Goal: Task Accomplishment & Management: Manage account settings

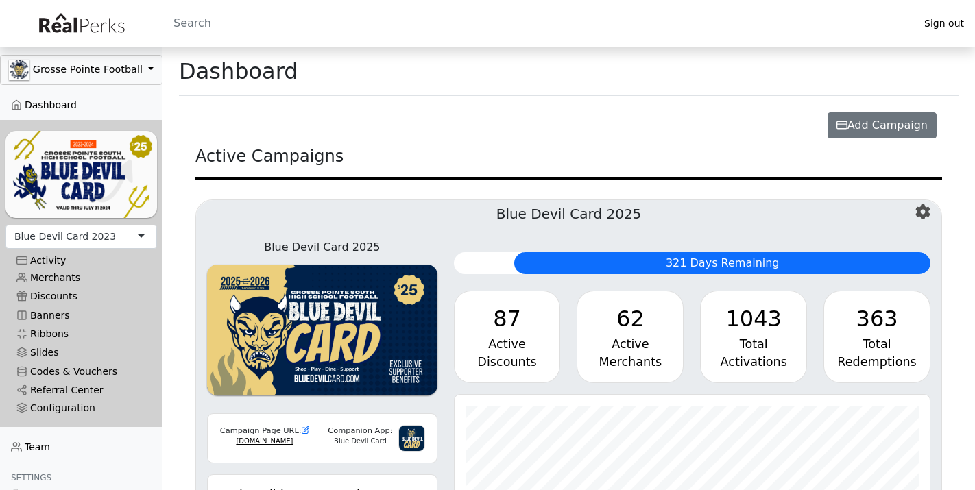
scroll to position [158, 476]
click at [79, 239] on div "Blue Devil Card 2023" at bounding box center [64, 237] width 101 height 14
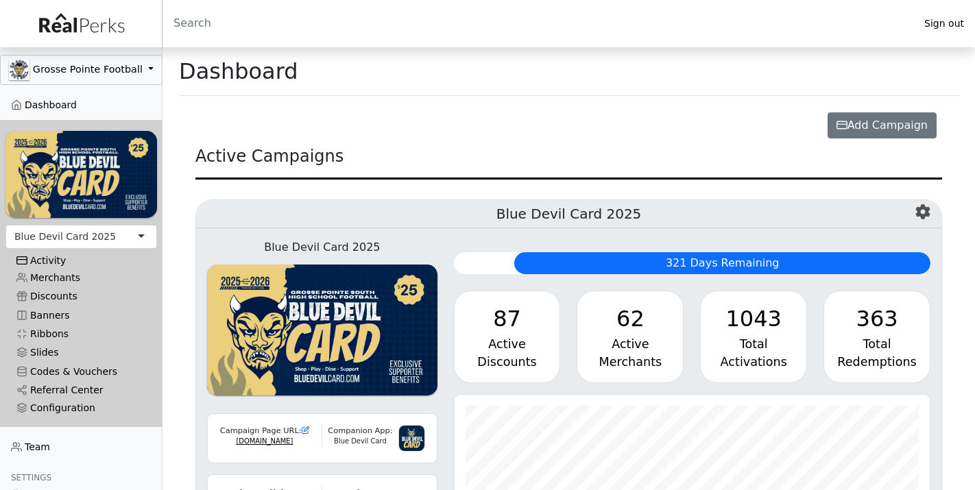
click at [55, 257] on div "Activity" at bounding box center [81, 261] width 130 height 12
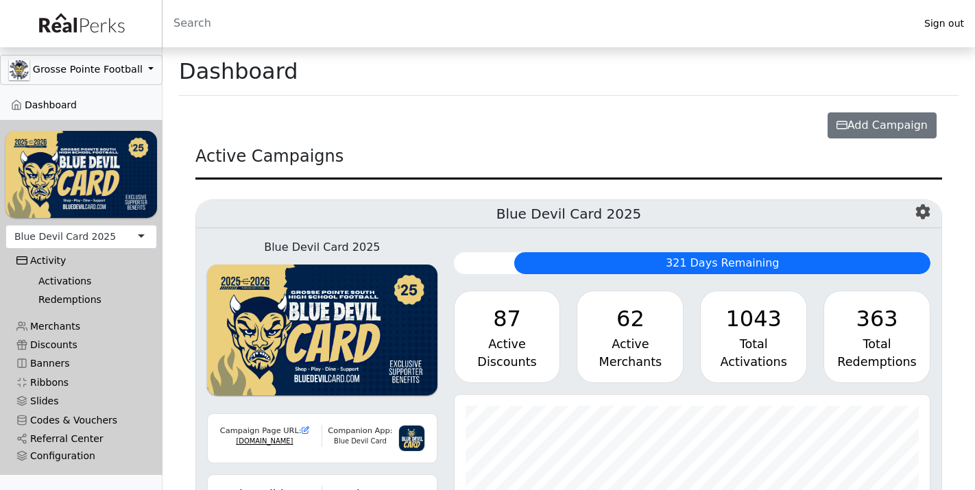
click at [52, 279] on link "Activations" at bounding box center [86, 281] width 119 height 19
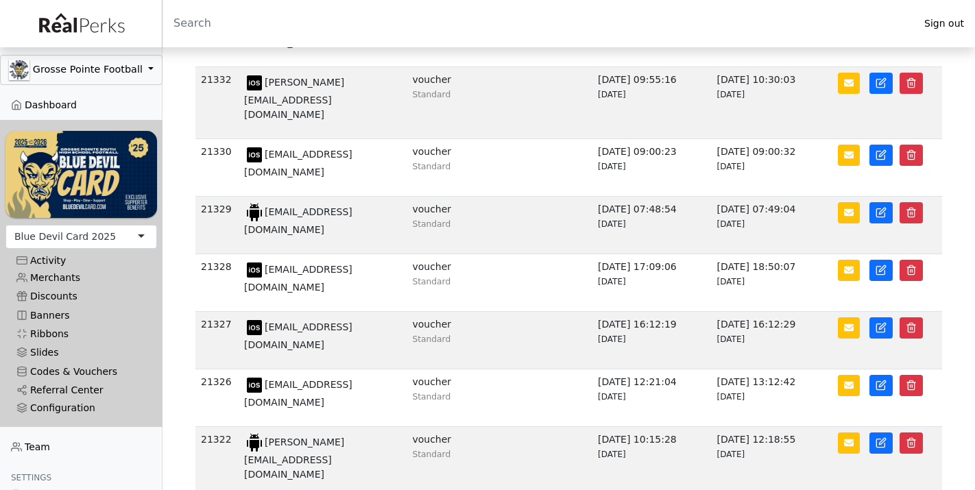
scroll to position [257, 0]
click at [72, 280] on link "Merchants" at bounding box center [81, 278] width 152 height 19
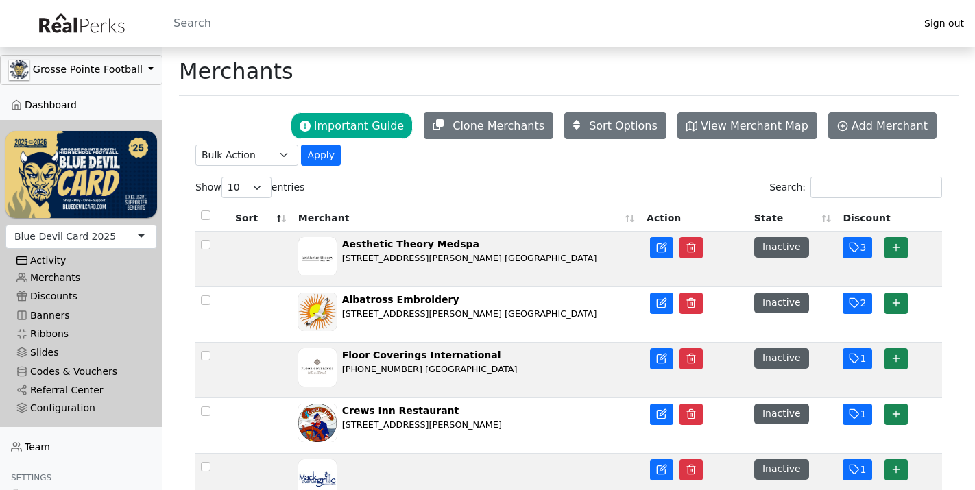
click at [45, 261] on div "Activity" at bounding box center [81, 261] width 130 height 12
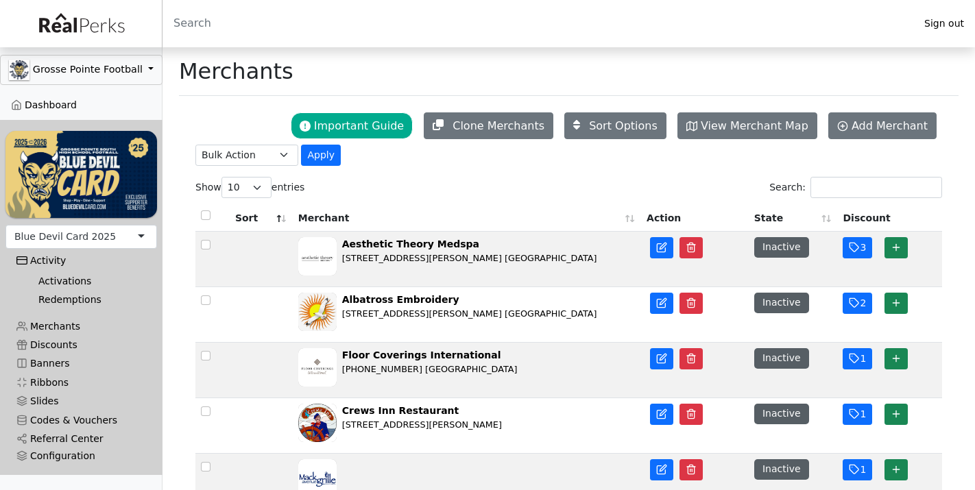
click at [49, 300] on link "Redemptions" at bounding box center [86, 300] width 119 height 19
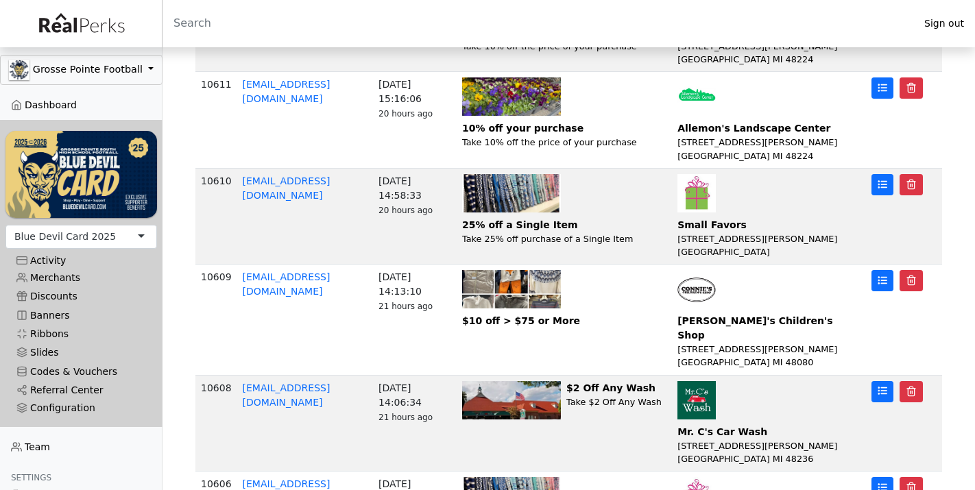
scroll to position [629, 0]
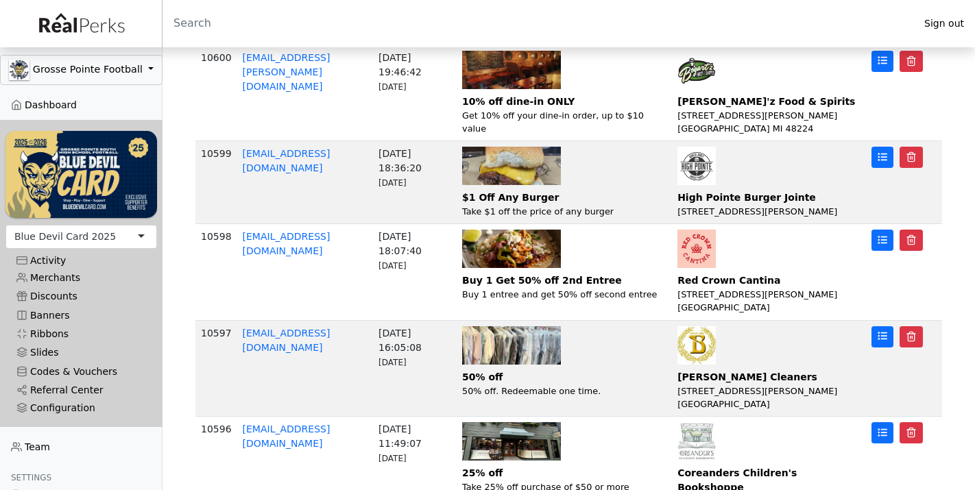
scroll to position [669, 0]
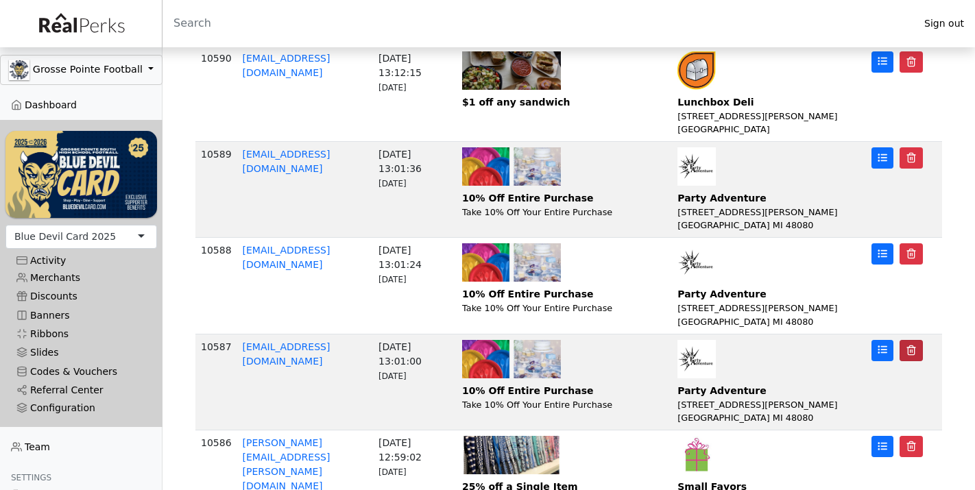
click at [912, 348] on polyline "button" at bounding box center [911, 348] width 8 height 0
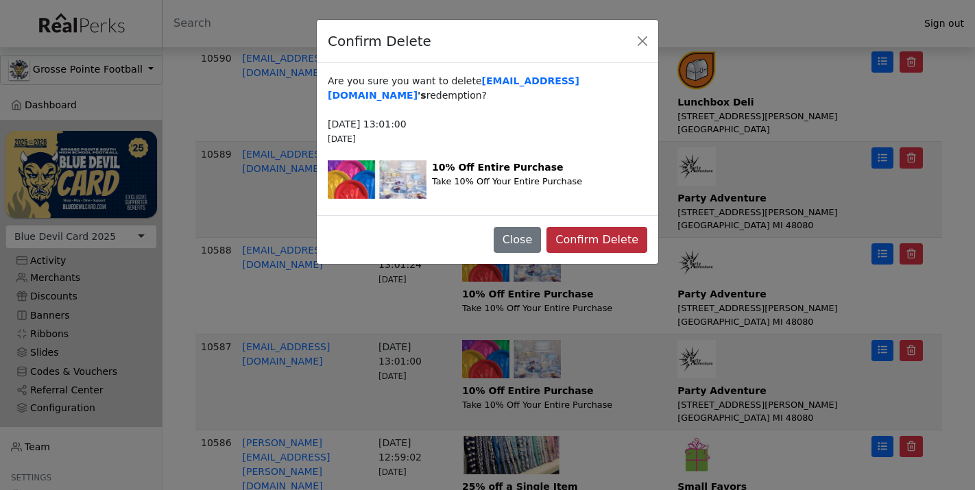
click at [627, 241] on button "Confirm Delete" at bounding box center [596, 240] width 101 height 26
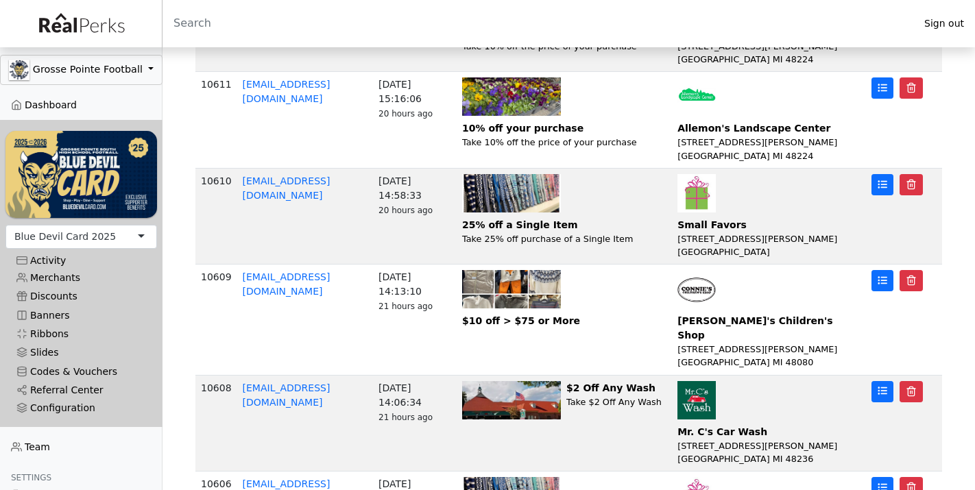
scroll to position [629, 0]
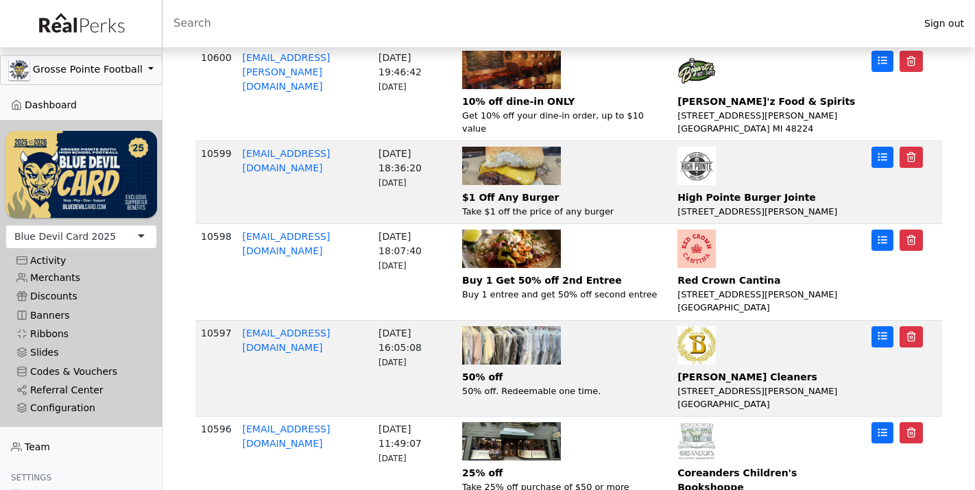
scroll to position [669, 0]
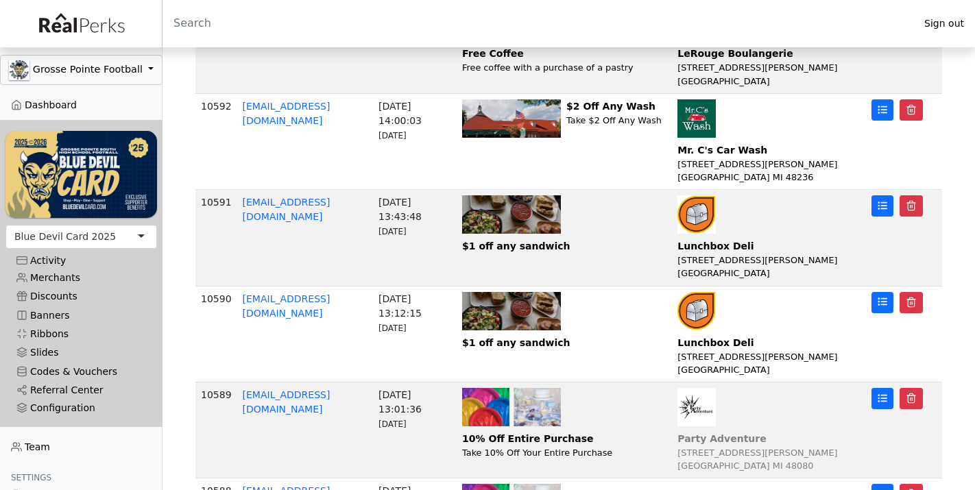
scroll to position [429, 0]
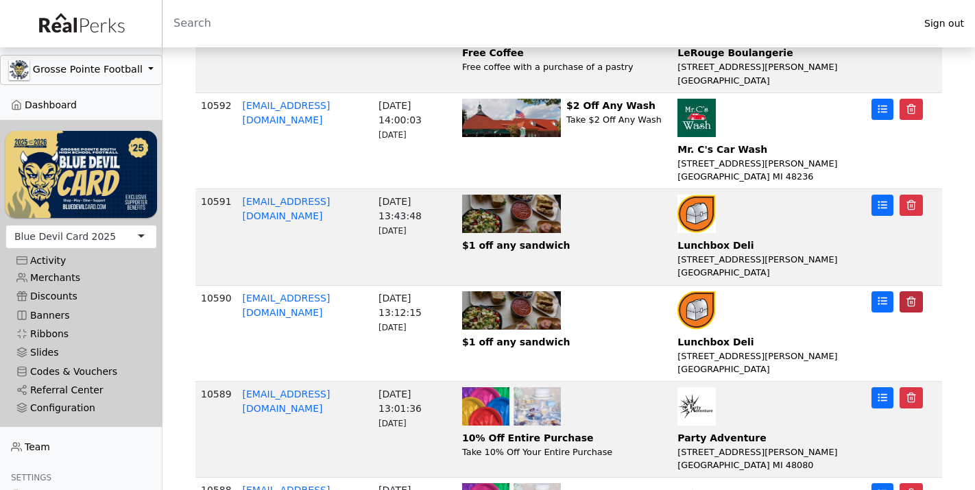
click at [917, 296] on icon "button" at bounding box center [911, 301] width 11 height 11
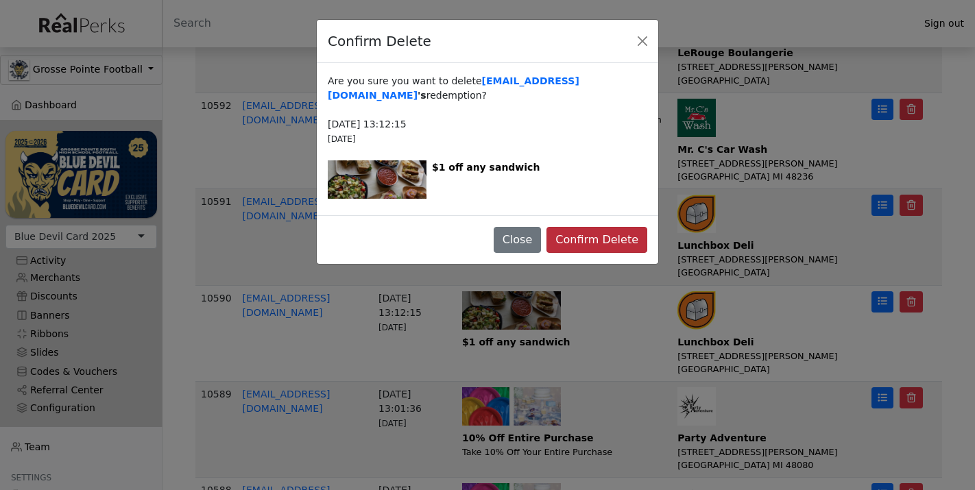
click at [633, 245] on button "Confirm Delete" at bounding box center [596, 240] width 101 height 26
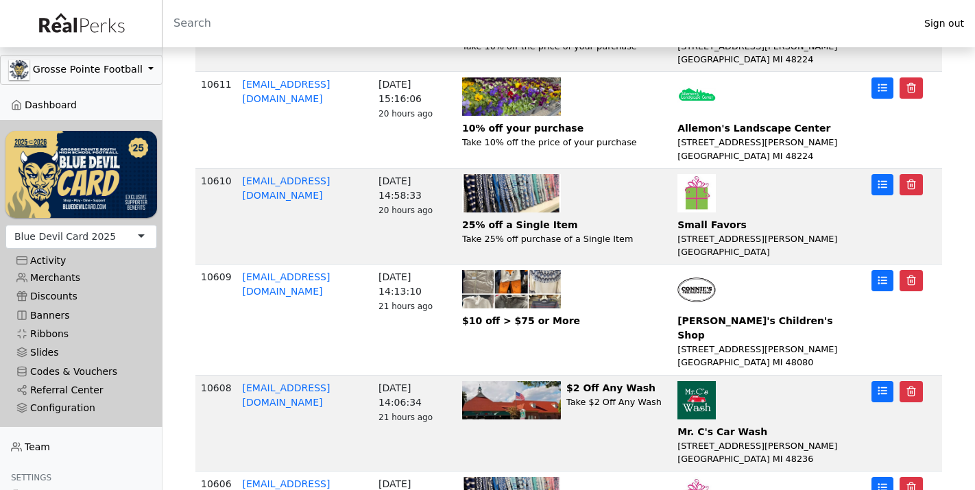
scroll to position [629, 0]
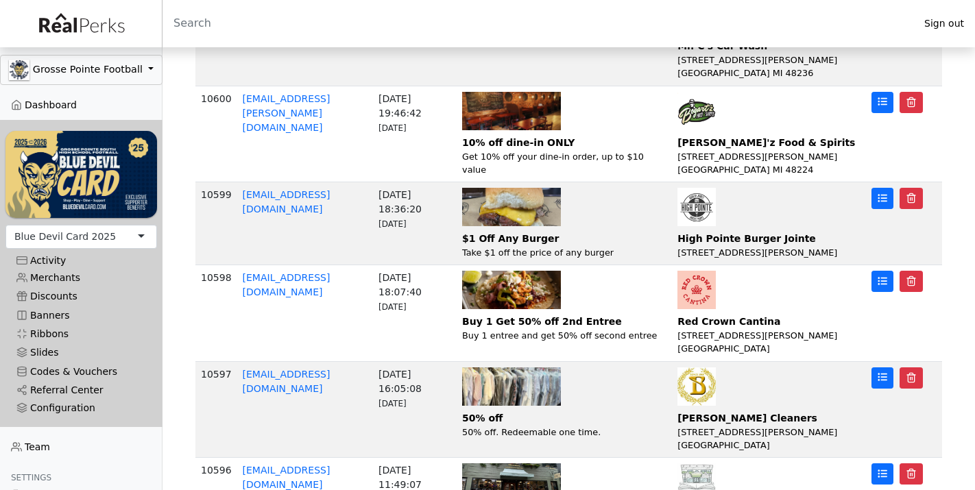
scroll to position [669, 0]
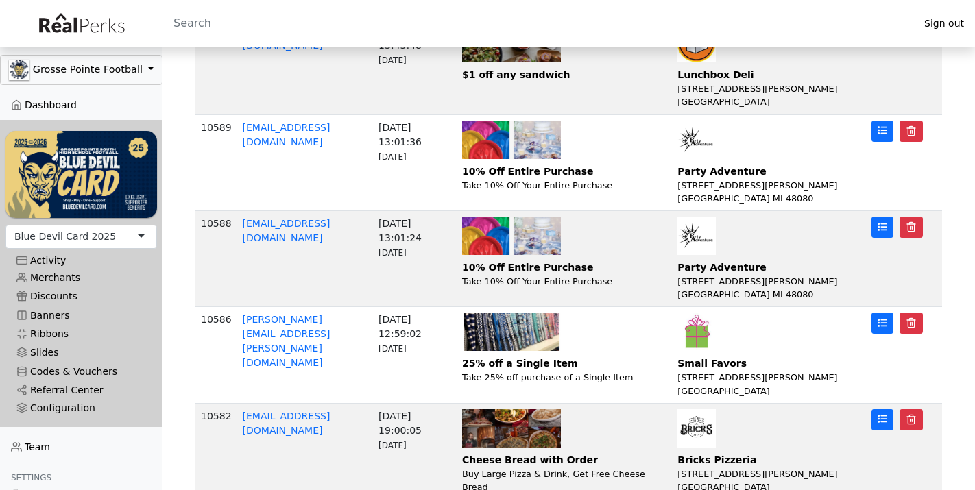
scroll to position [596, 0]
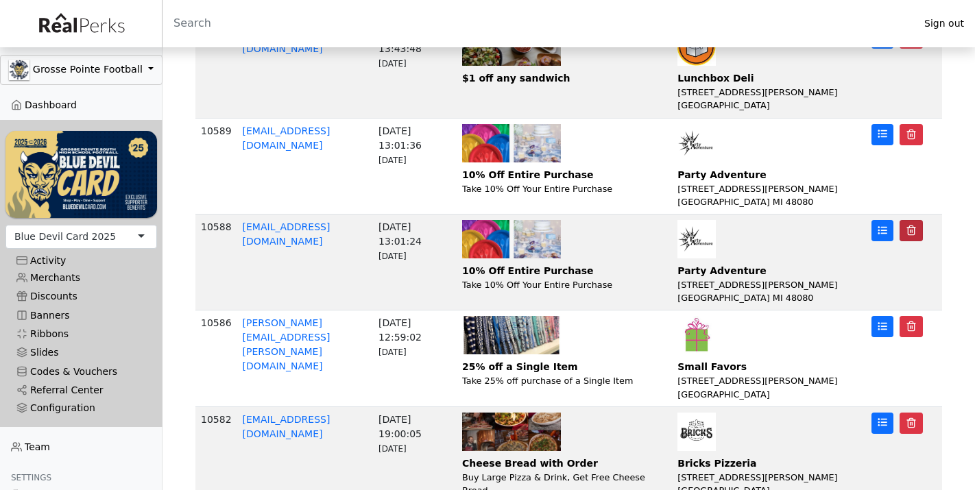
click at [913, 226] on icon "button" at bounding box center [911, 230] width 6 height 9
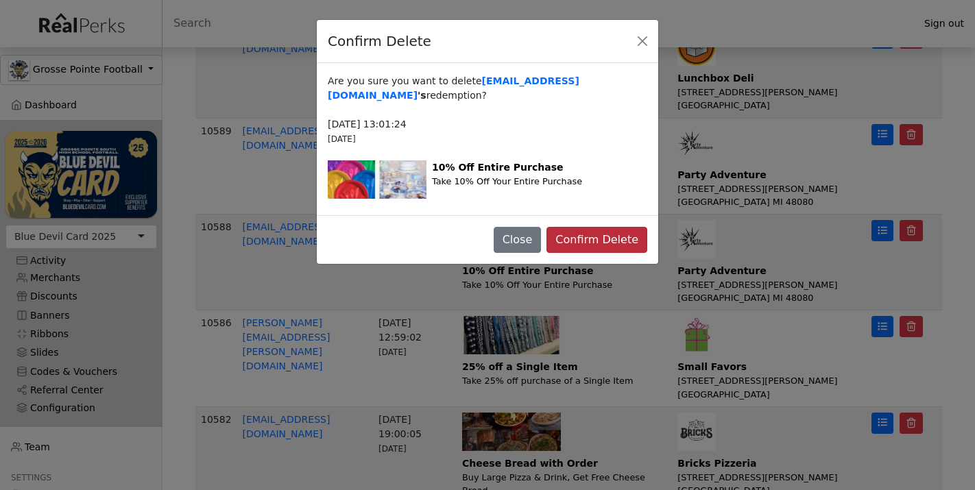
click at [599, 245] on button "Confirm Delete" at bounding box center [596, 240] width 101 height 26
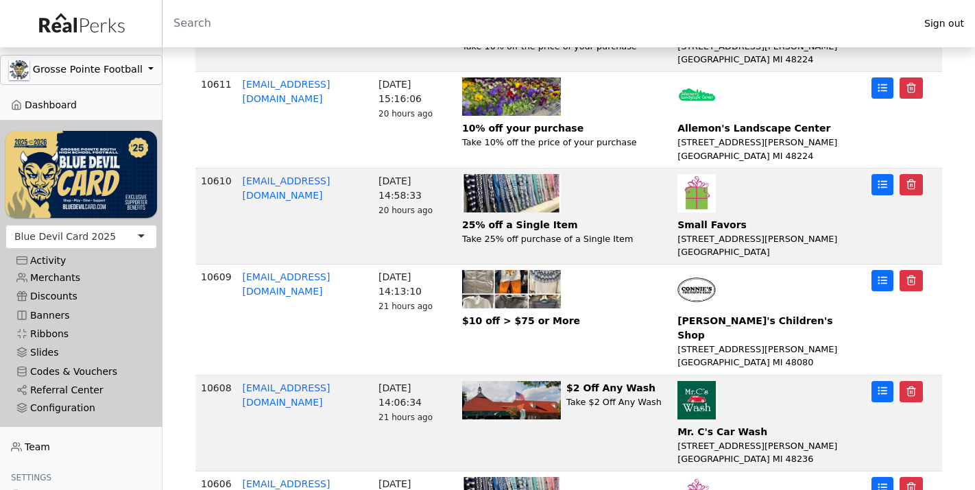
scroll to position [629, 0]
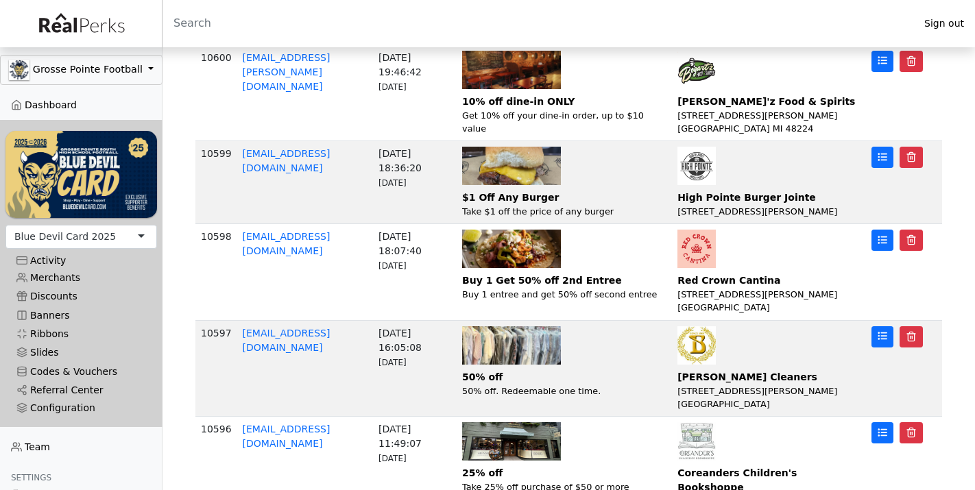
scroll to position [669, 0]
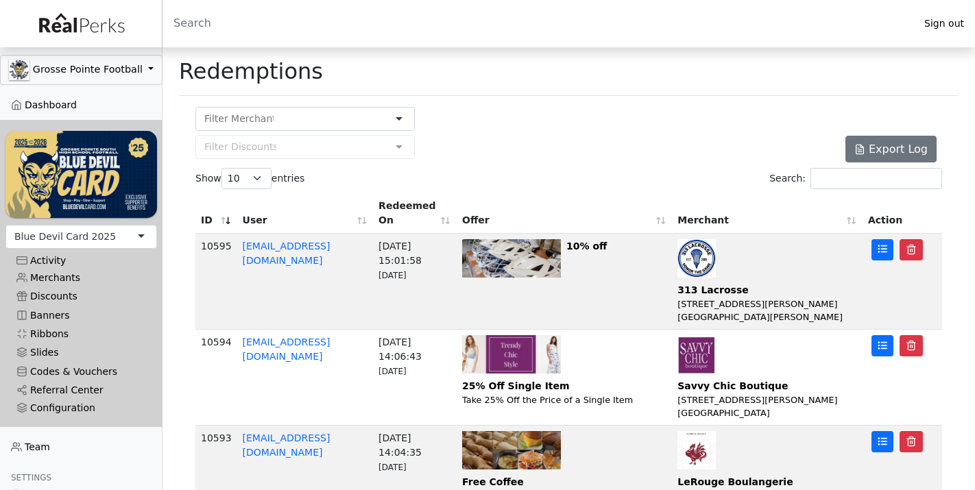
scroll to position [0, 0]
click at [63, 277] on link "Merchants" at bounding box center [81, 278] width 152 height 19
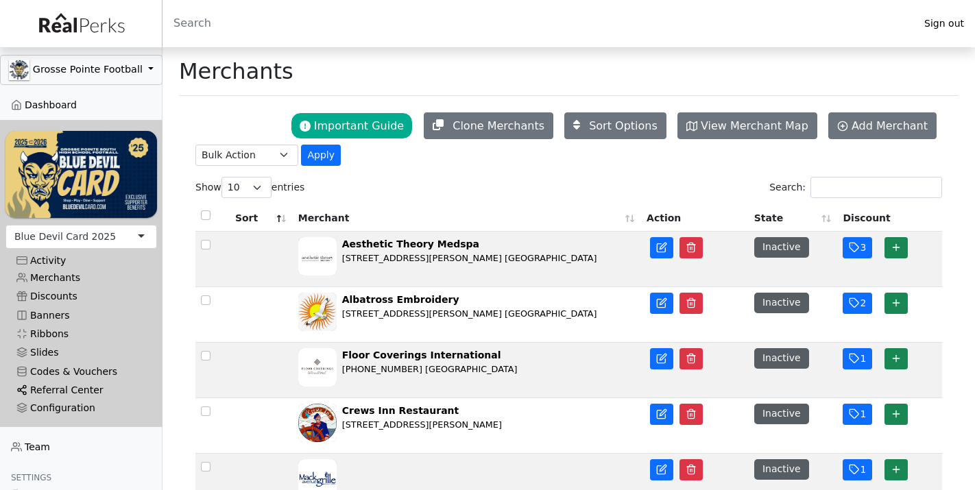
click at [66, 385] on link "Referral Center" at bounding box center [81, 390] width 152 height 19
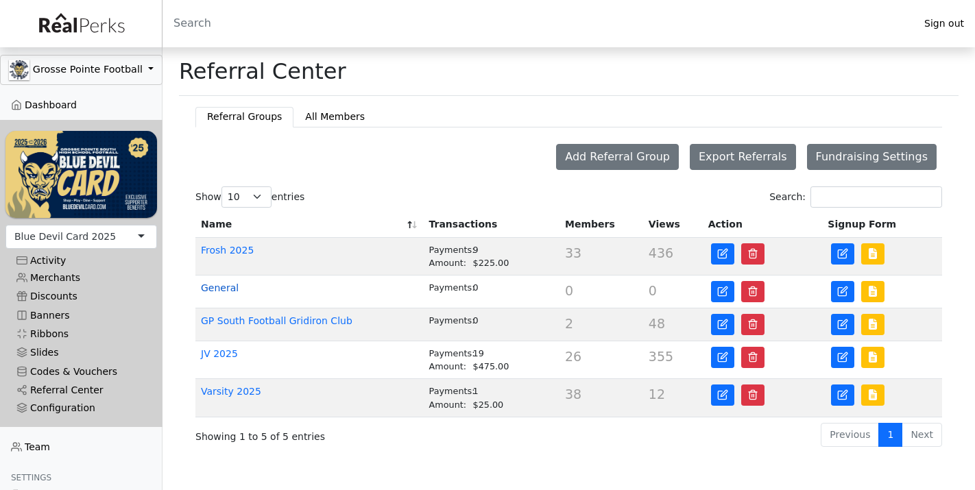
click at [234, 286] on link "General" at bounding box center [220, 287] width 38 height 11
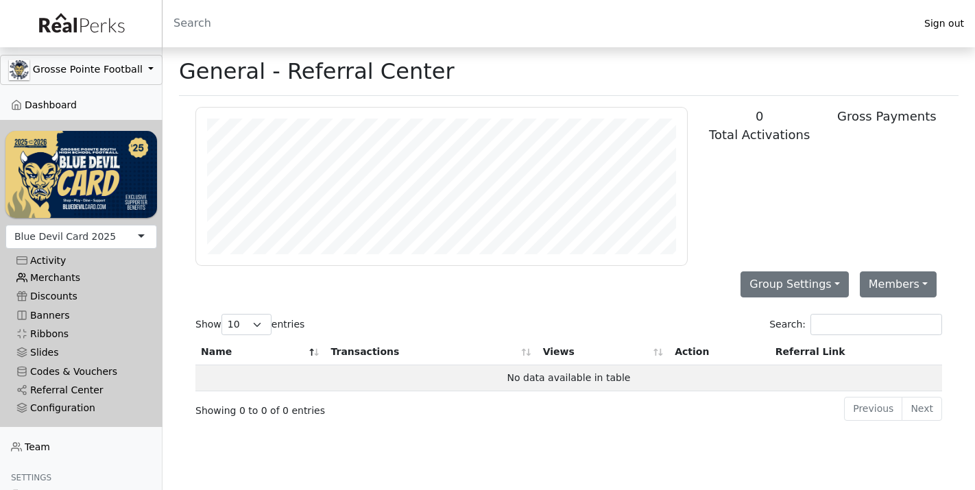
click at [71, 278] on link "Merchants" at bounding box center [81, 278] width 152 height 19
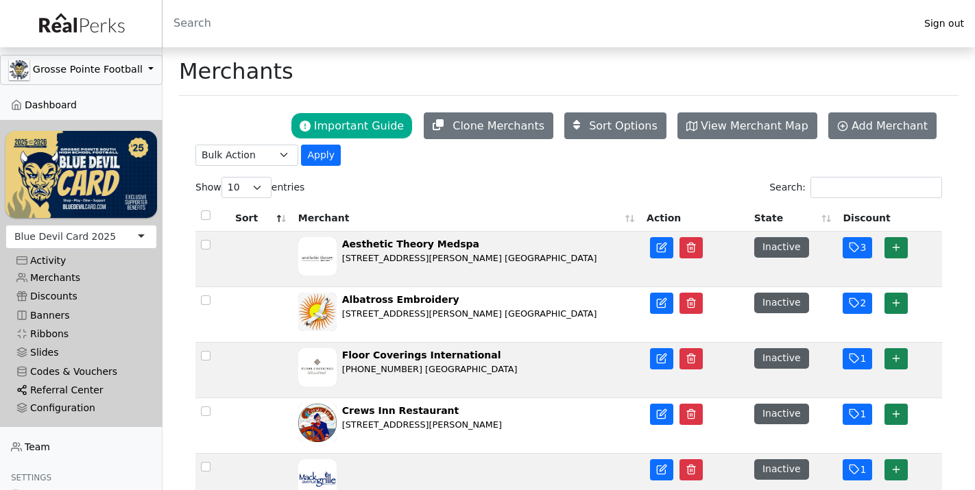
click at [54, 393] on link "Referral Center" at bounding box center [81, 390] width 152 height 19
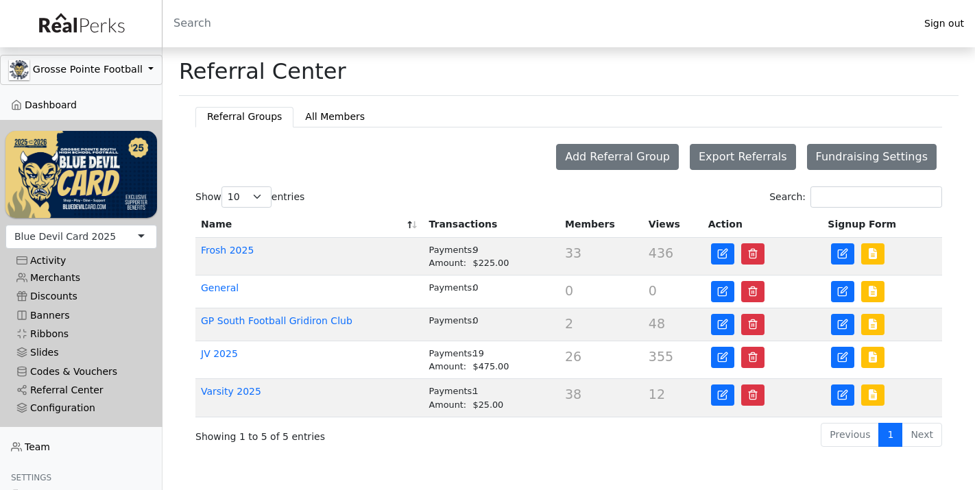
click at [936, 23] on link "Sign out" at bounding box center [944, 23] width 62 height 19
